Goal: Information Seeking & Learning: Find specific fact

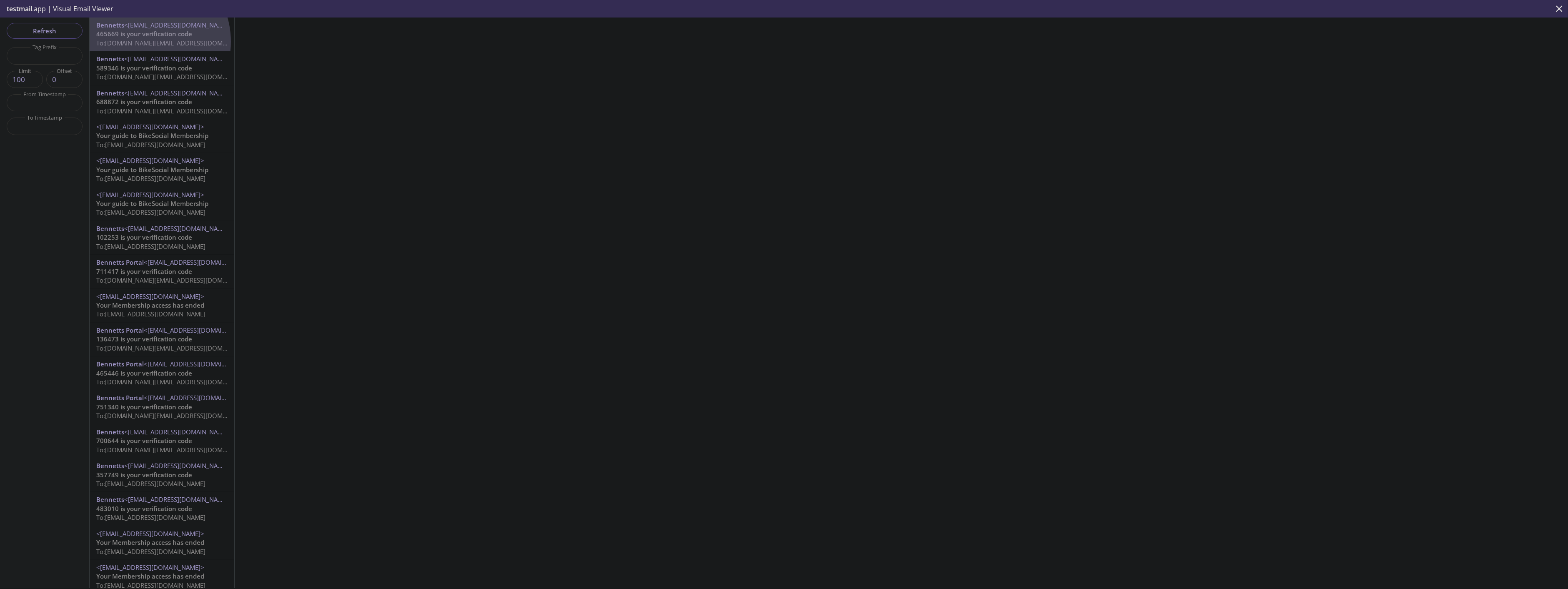
click at [142, 41] on span "To: [DOMAIN_NAME][EMAIL_ADDRESS][DOMAIN_NAME]" at bounding box center [175, 43] width 158 height 9
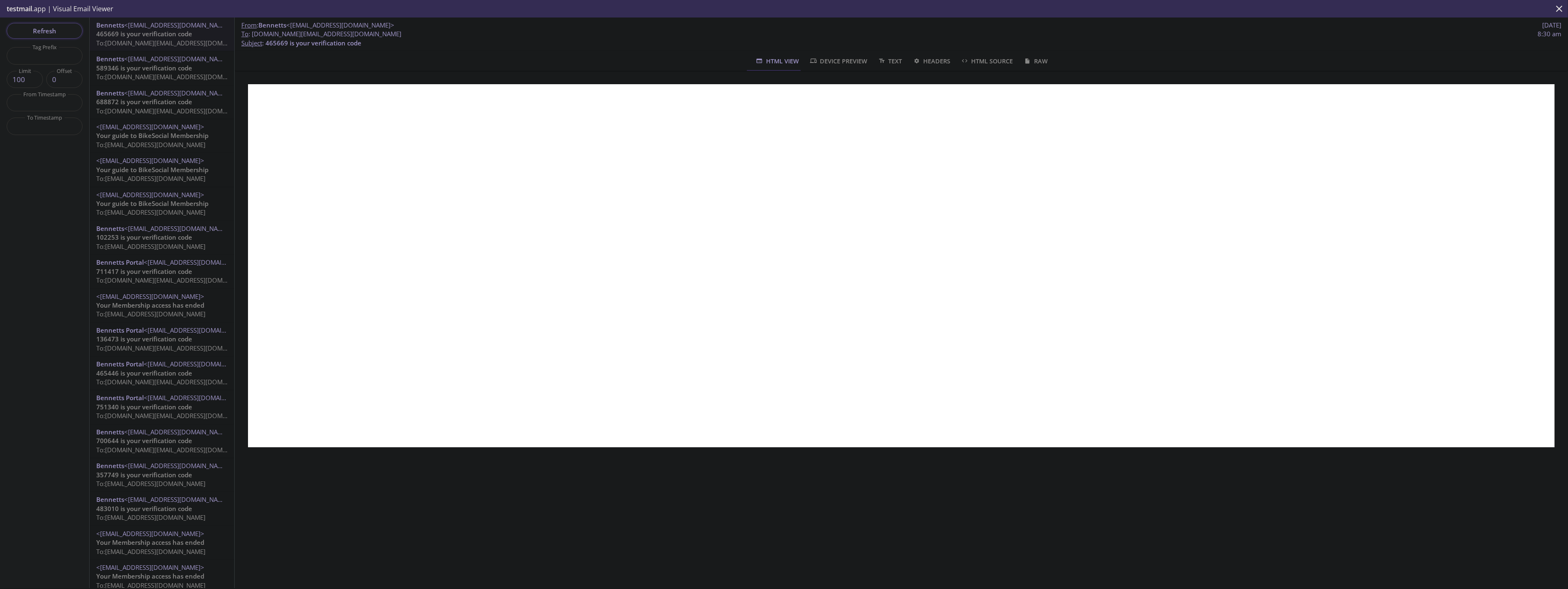
click at [44, 27] on span "Refresh" at bounding box center [44, 31] width 63 height 11
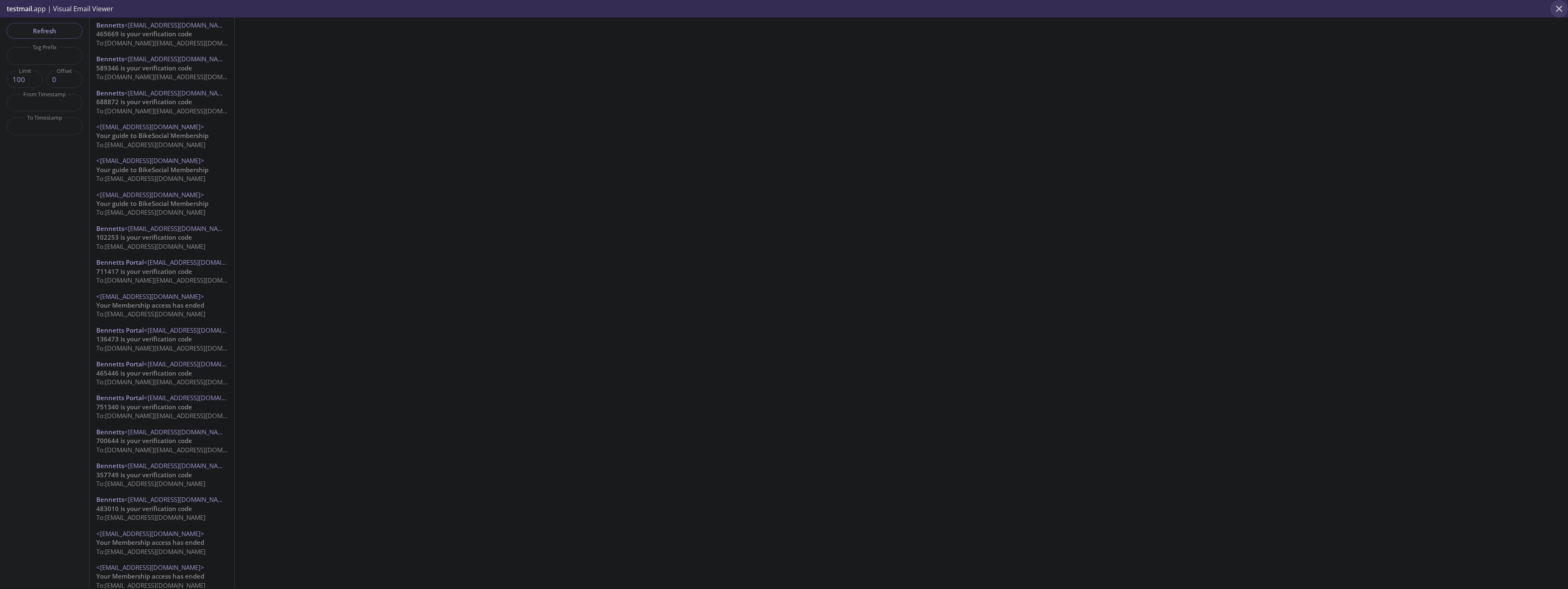
click at [1559, 12] on icon "close" at bounding box center [1559, 9] width 11 height 11
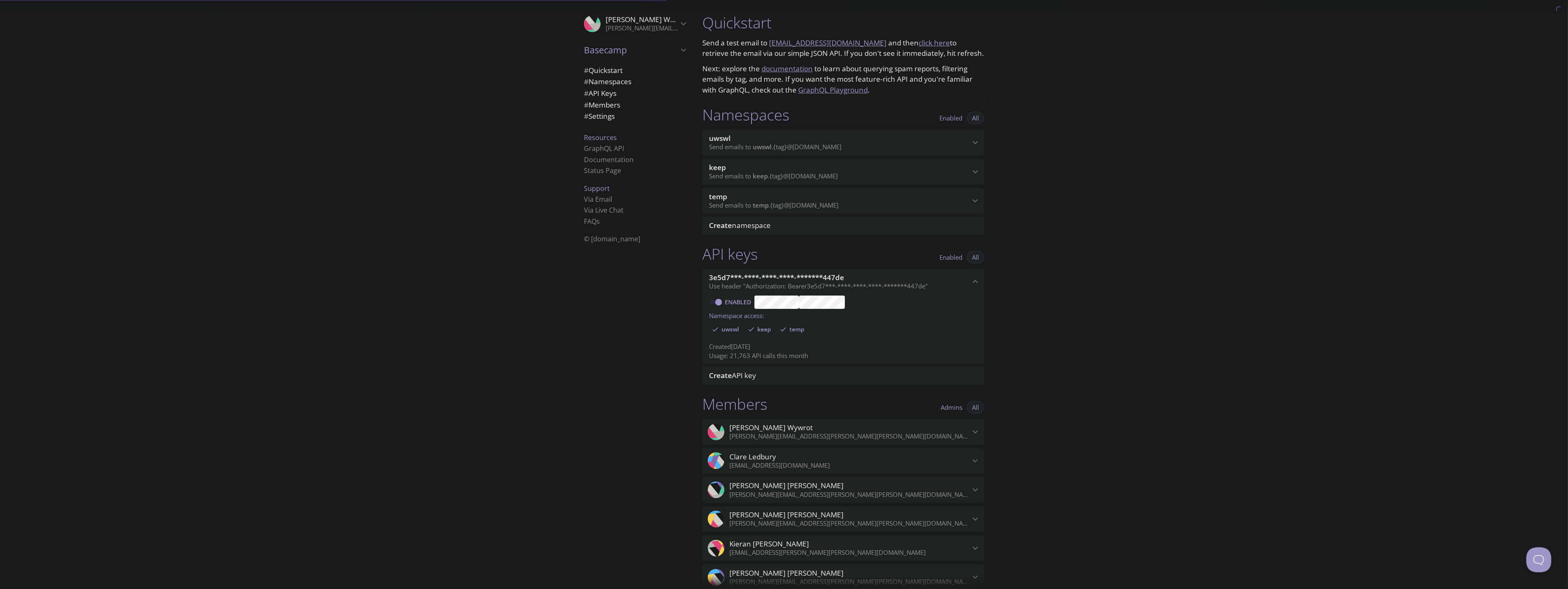
click at [789, 134] on span "uwswl" at bounding box center [839, 138] width 261 height 9
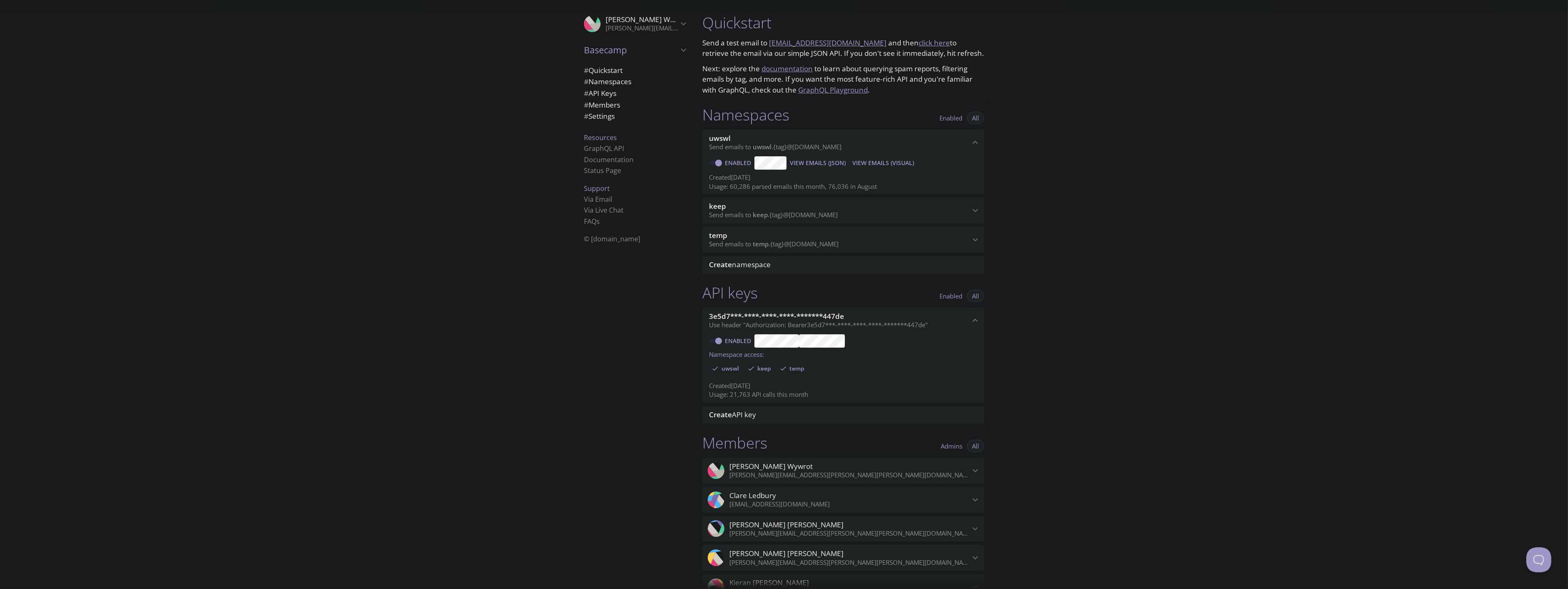
click at [866, 164] on span "View Emails (Visual)" at bounding box center [883, 163] width 61 height 10
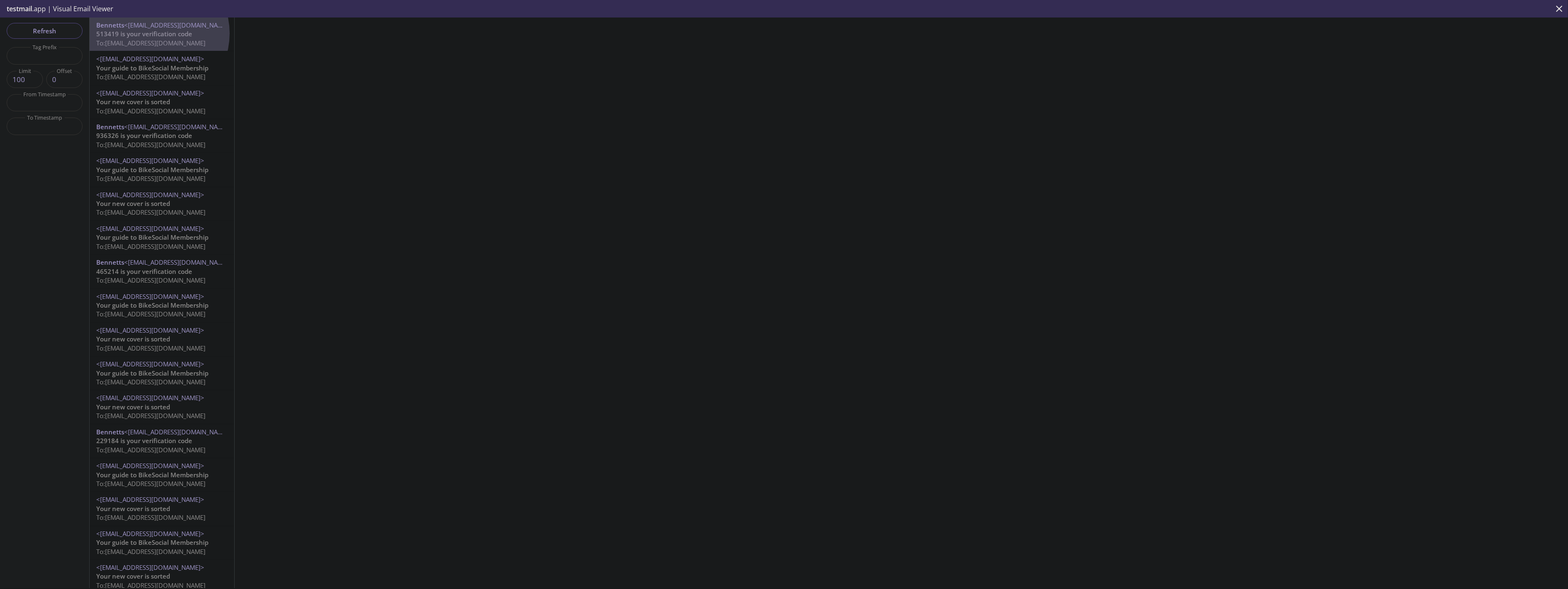
click at [152, 33] on span "513419 is your verification code" at bounding box center [144, 34] width 96 height 9
